Goal: Navigation & Orientation: Go to known website

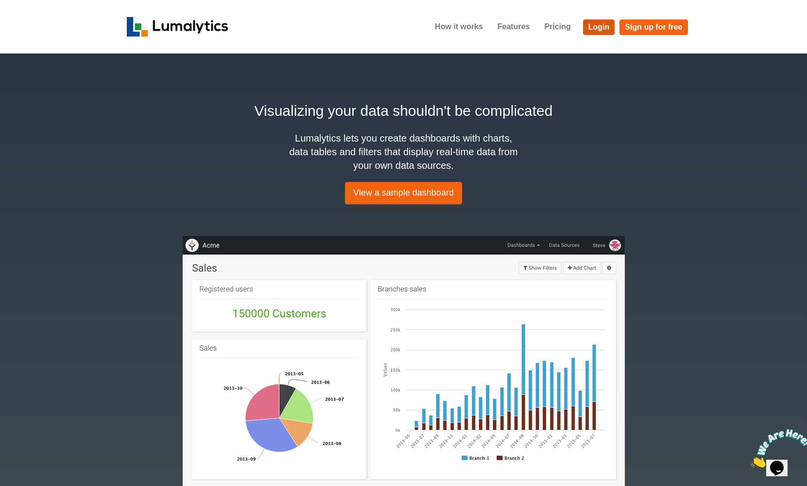
click at [596, 27] on link "Login" at bounding box center [599, 27] width 32 height 16
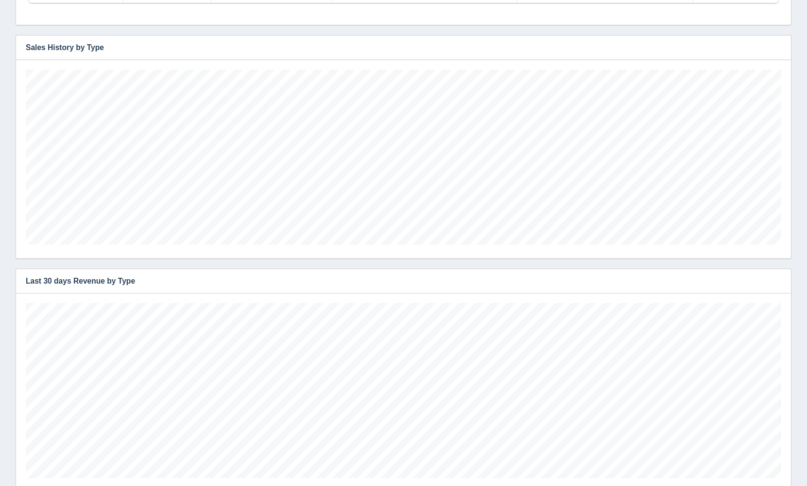
scroll to position [2027, 0]
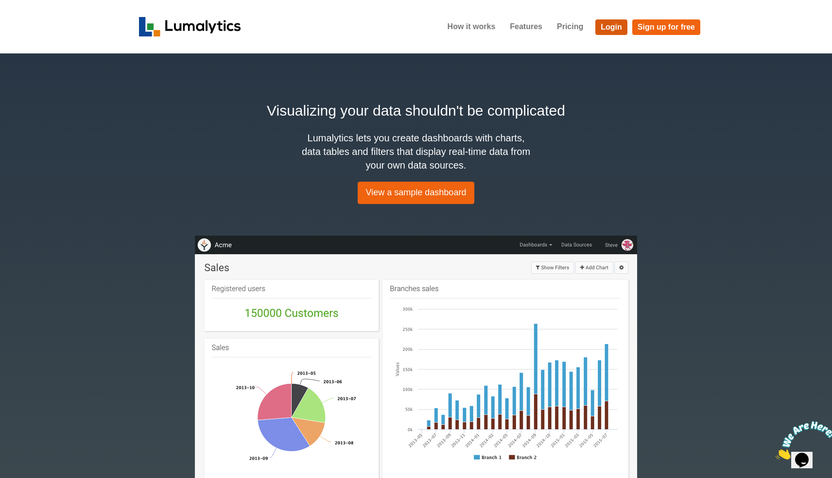
click at [606, 27] on link "Login" at bounding box center [612, 27] width 32 height 16
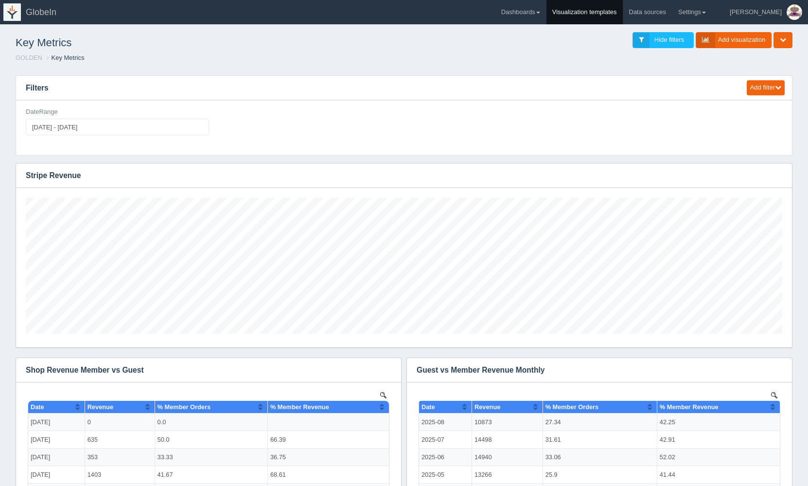
scroll to position [485991, 485371]
